Goal: Information Seeking & Learning: Learn about a topic

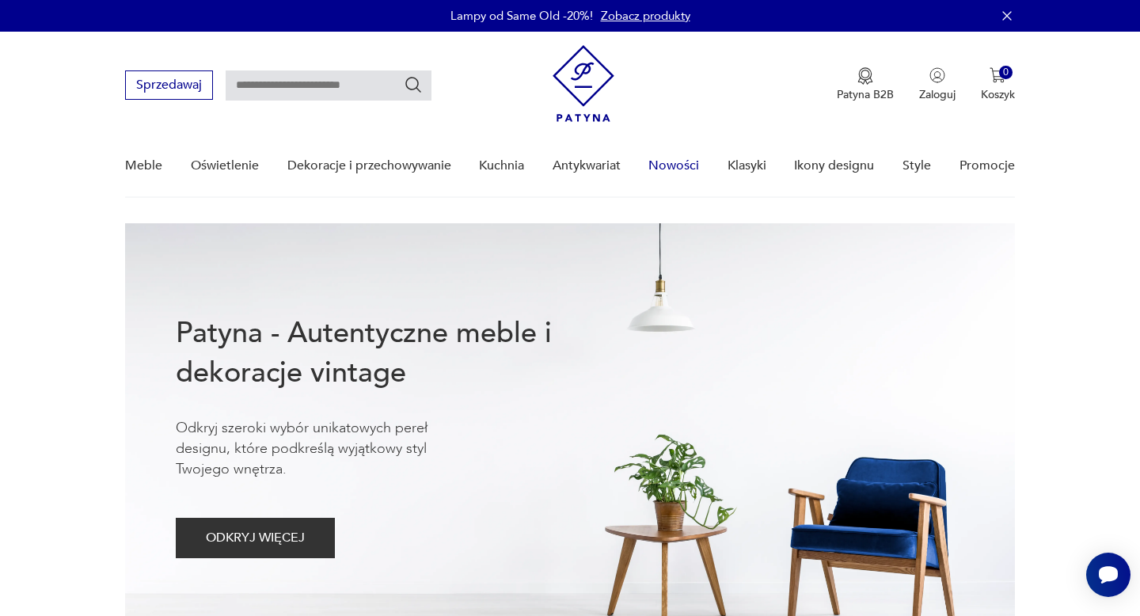
click at [664, 166] on link "Nowości" at bounding box center [673, 165] width 51 height 61
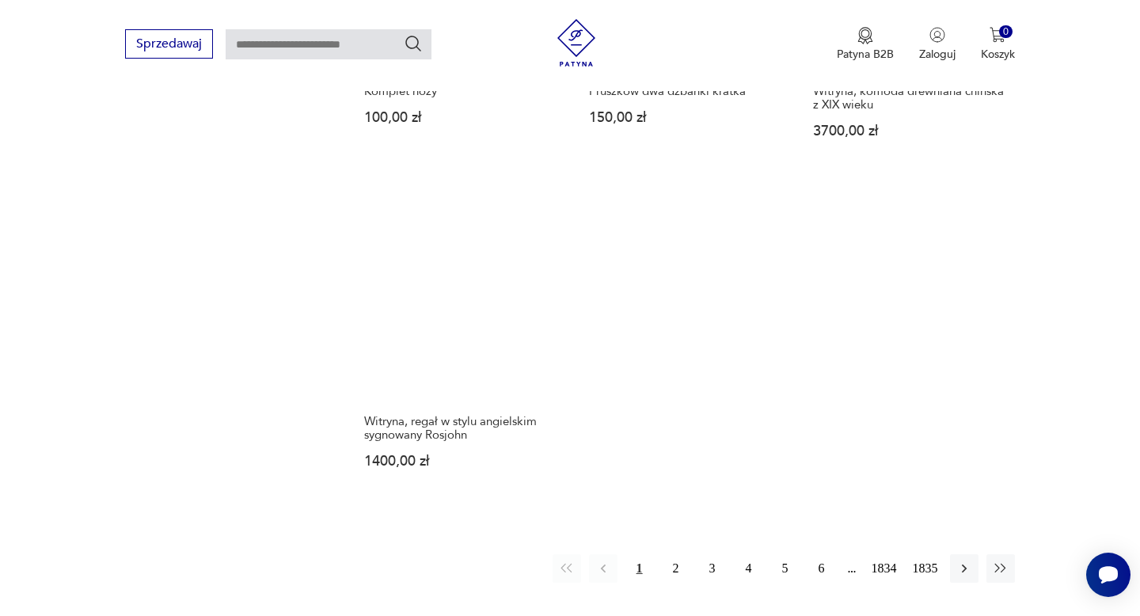
scroll to position [2008, 0]
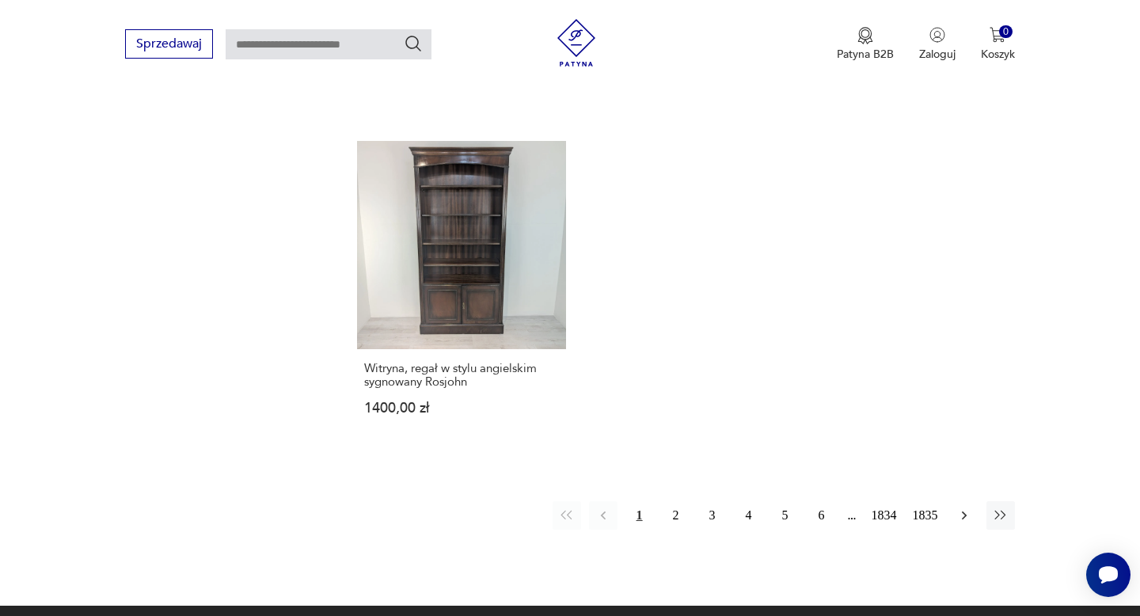
click at [966, 507] on icon "button" at bounding box center [964, 515] width 16 height 16
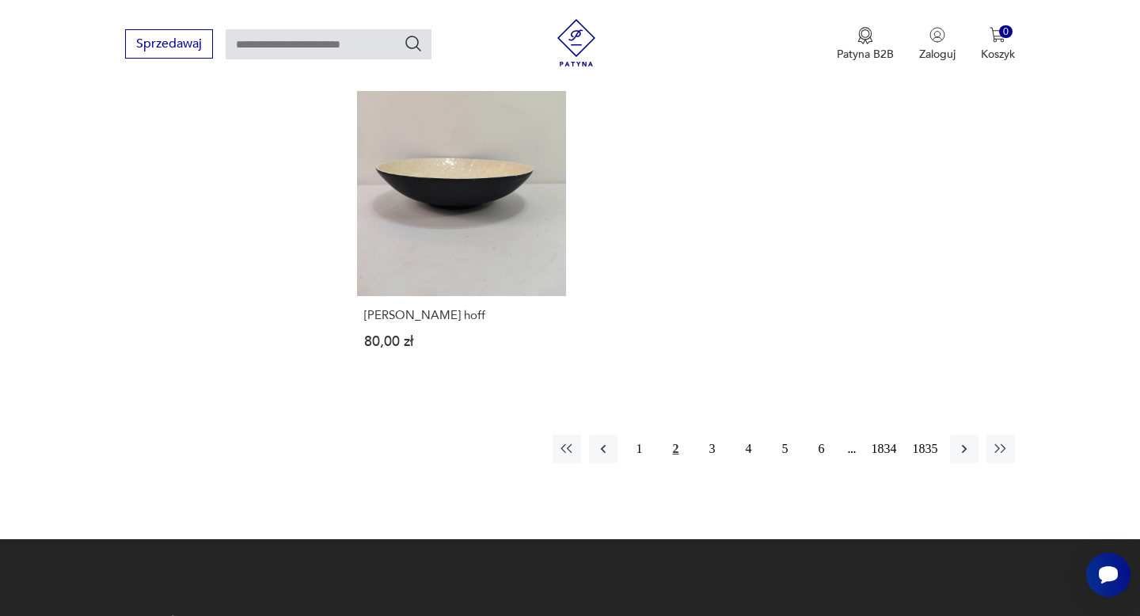
scroll to position [2190, 0]
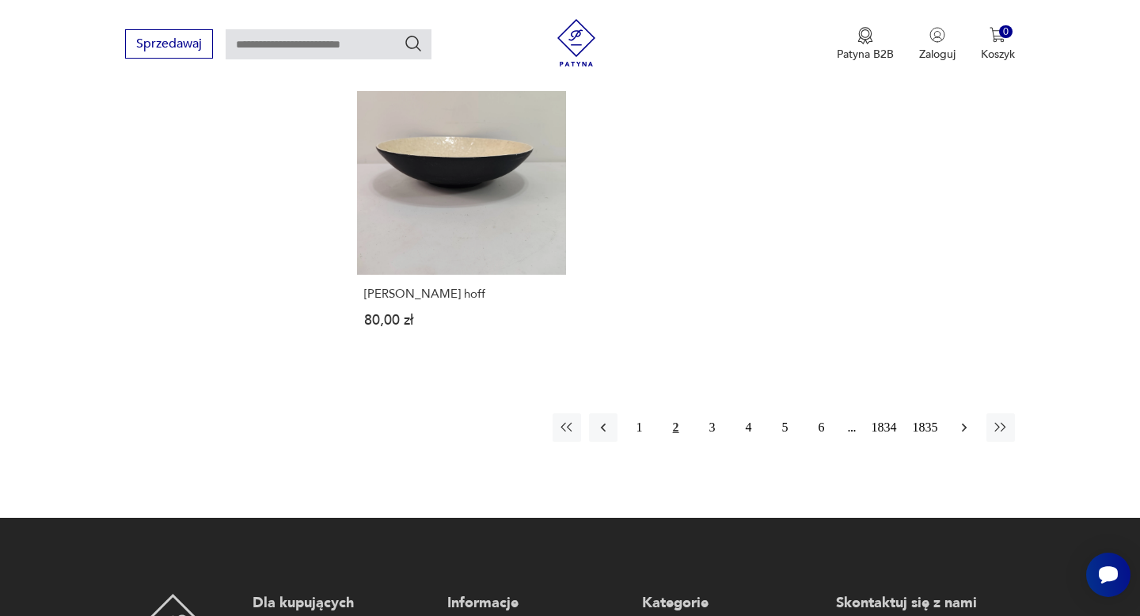
click at [961, 420] on icon "button" at bounding box center [964, 428] width 16 height 16
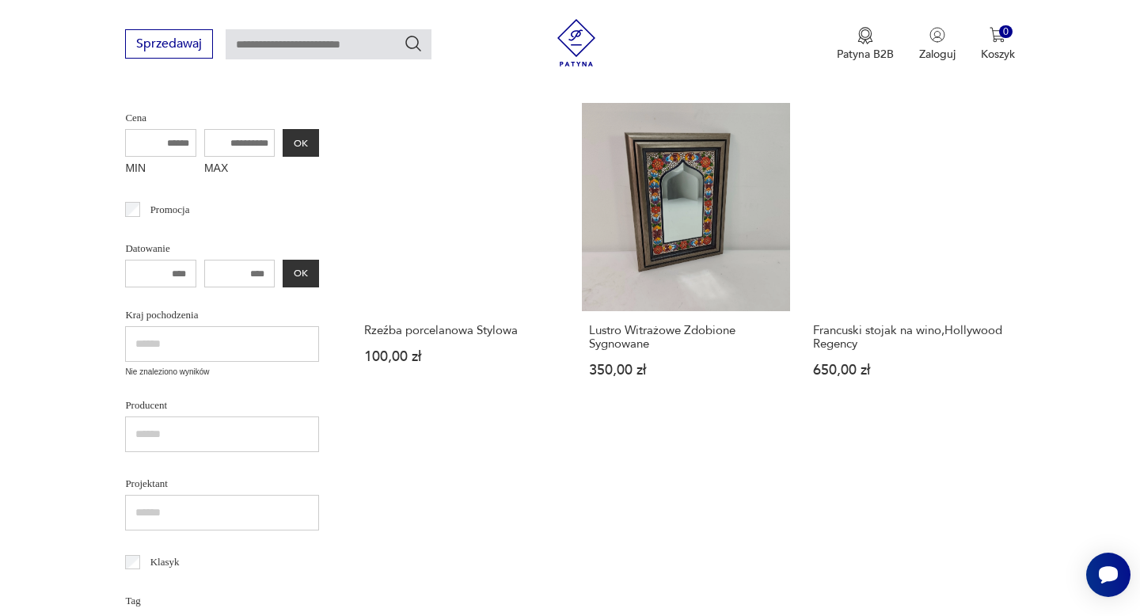
scroll to position [403, 0]
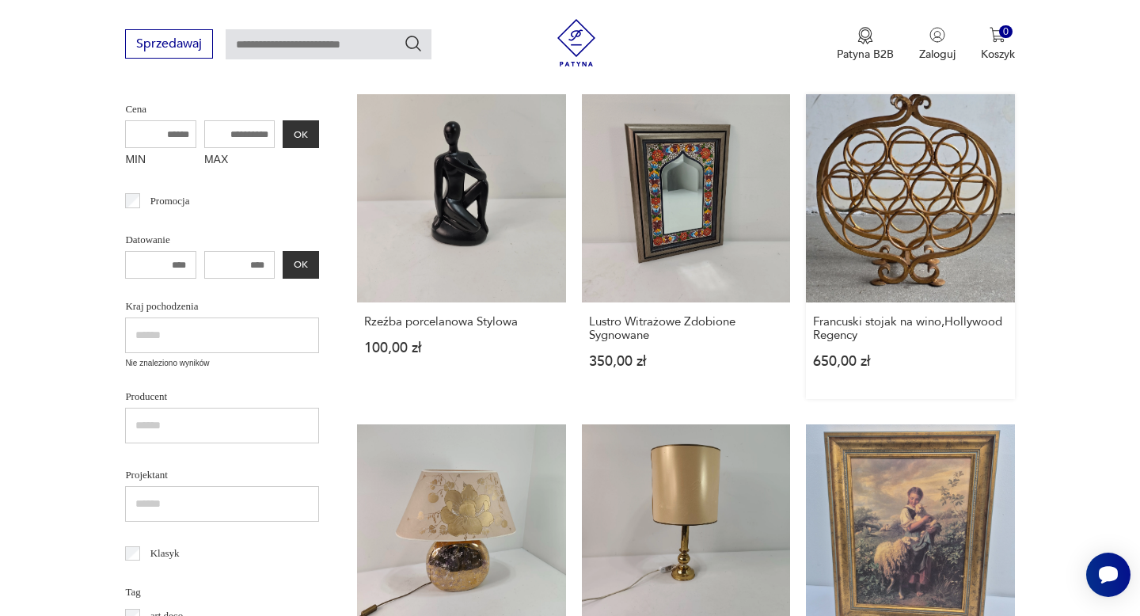
click at [924, 236] on link "Francuski stojak na wino,Hollywood Regency 650,00 zł" at bounding box center [910, 246] width 208 height 305
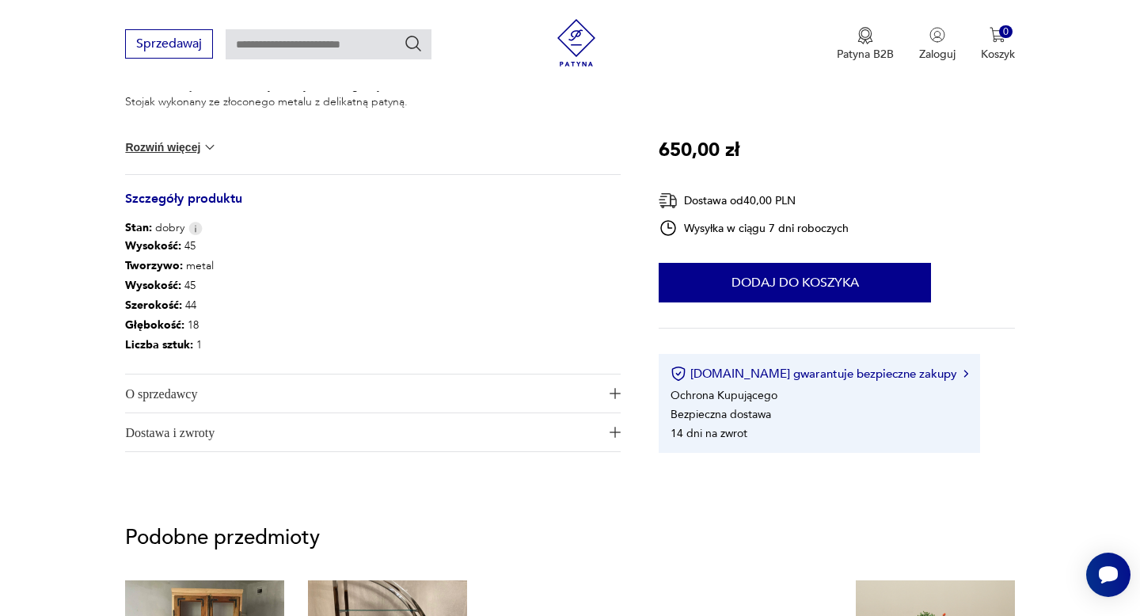
scroll to position [750, 0]
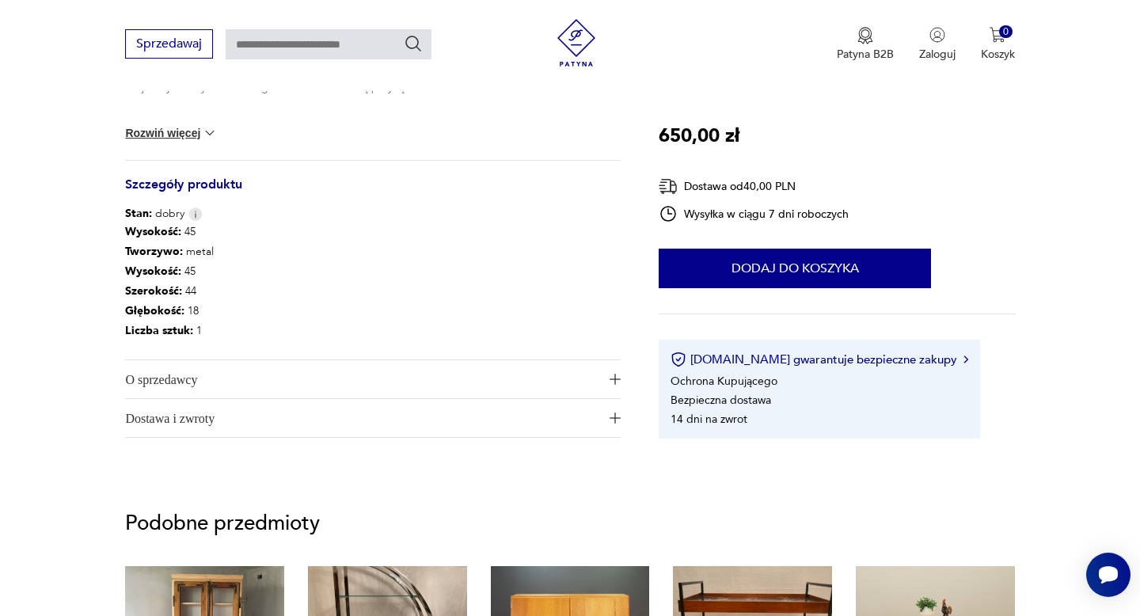
click at [169, 375] on span "O sprzedawcy" at bounding box center [361, 379] width 473 height 38
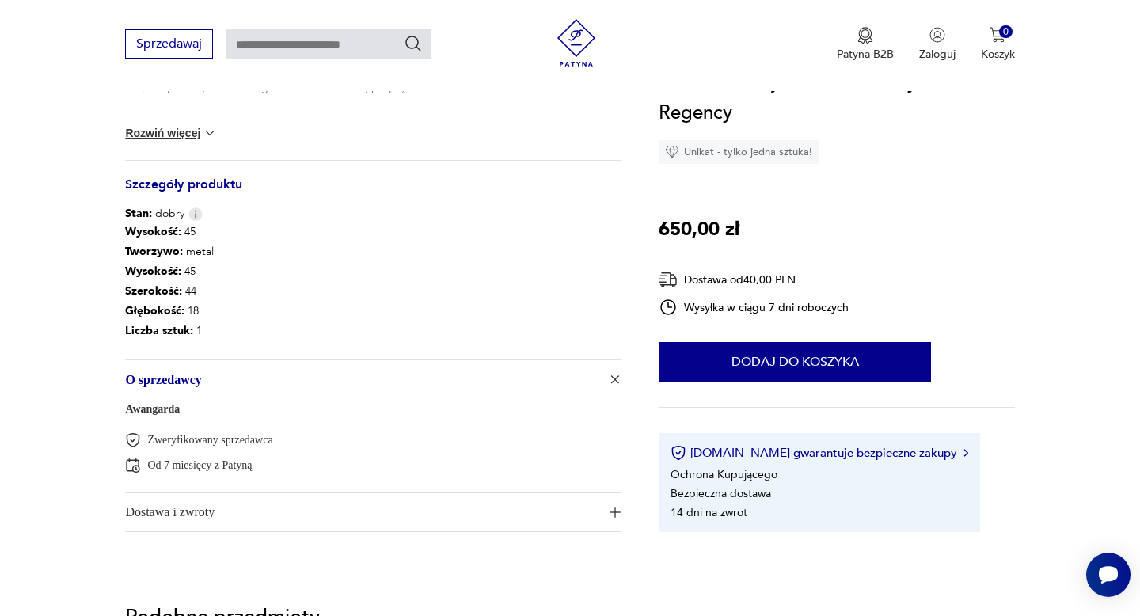
click at [166, 413] on link "Awangarda" at bounding box center [152, 409] width 55 height 12
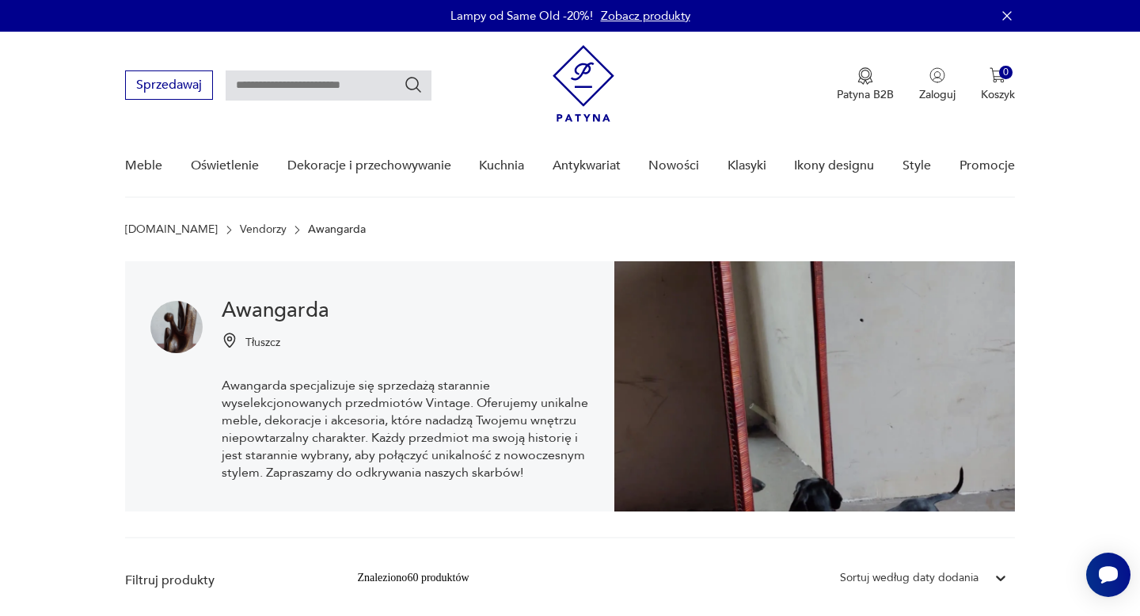
click at [585, 63] on img at bounding box center [584, 83] width 62 height 77
